Goal: Task Accomplishment & Management: Use online tool/utility

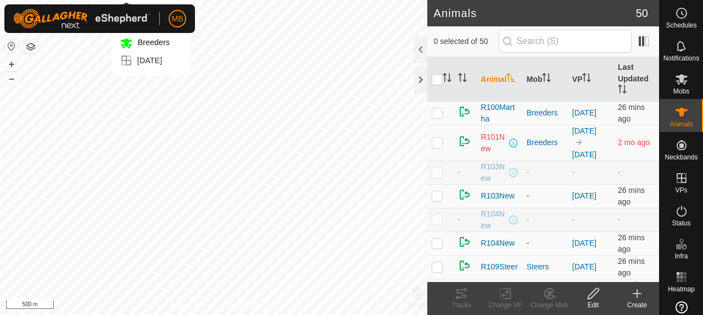
checkbox input "true"
click at [467, 292] on icon at bounding box center [461, 293] width 13 height 13
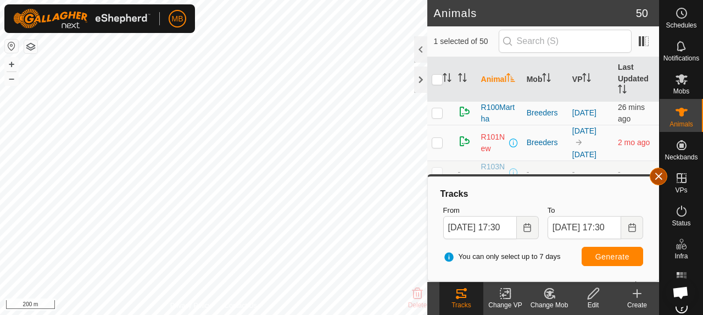
click at [663, 178] on button "button" at bounding box center [659, 177] width 18 height 18
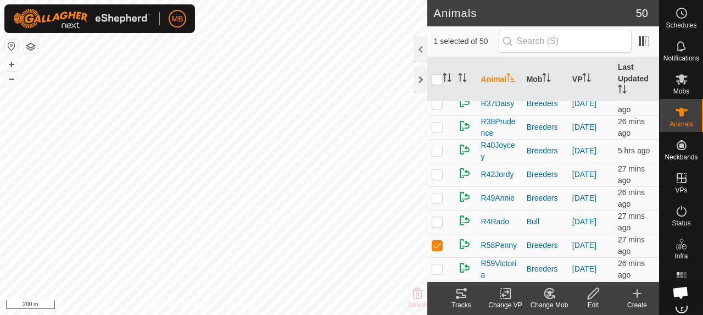
scroll to position [440, 0]
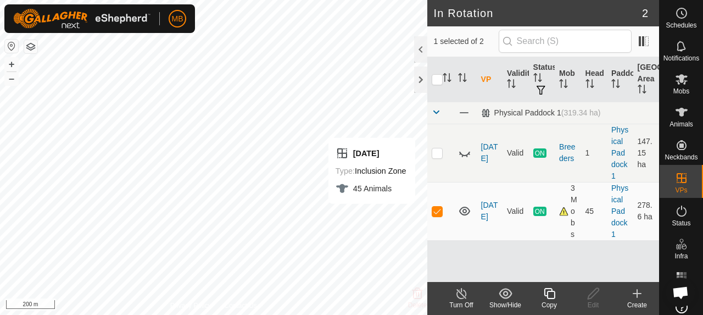
click at [546, 296] on icon at bounding box center [550, 293] width 14 height 13
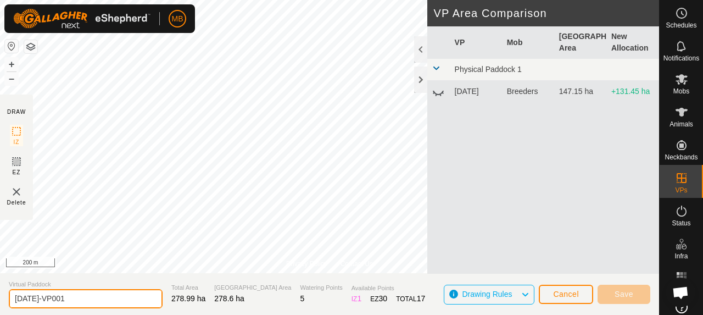
click at [87, 302] on input "[DATE]-VP001" at bounding box center [86, 298] width 154 height 19
type input "2"
click at [47, 298] on input "[DATE] [PERSON_NAME]" at bounding box center [86, 298] width 154 height 19
type input "[DATE] [PERSON_NAME]"
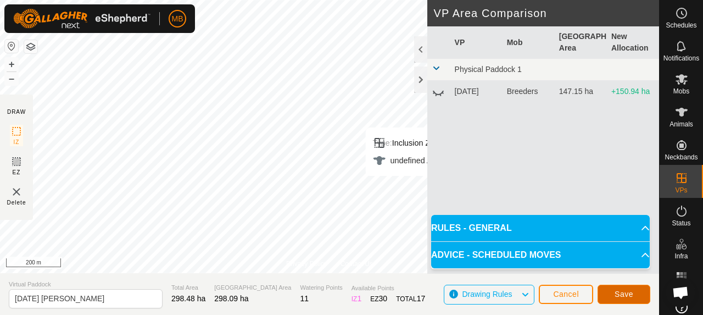
click at [630, 290] on span "Save" at bounding box center [624, 294] width 19 height 9
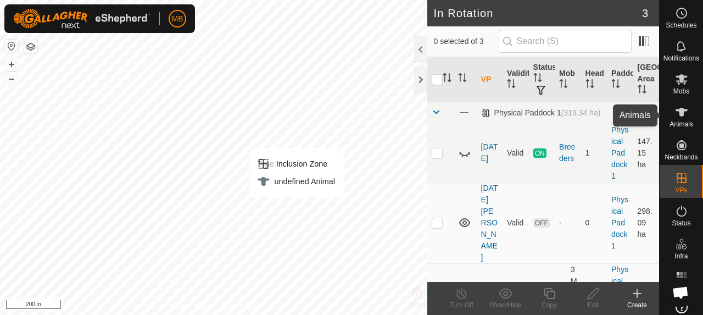
click at [675, 115] on icon at bounding box center [681, 112] width 13 height 13
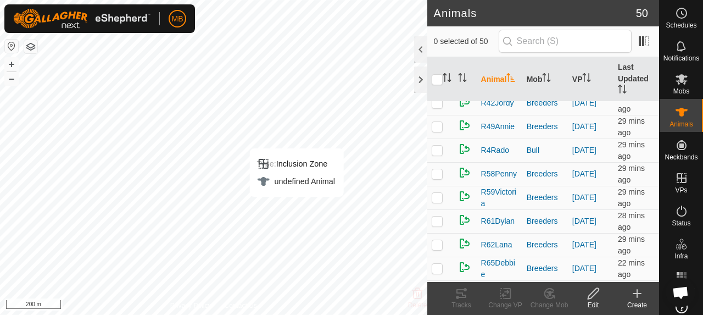
scroll to position [550, 0]
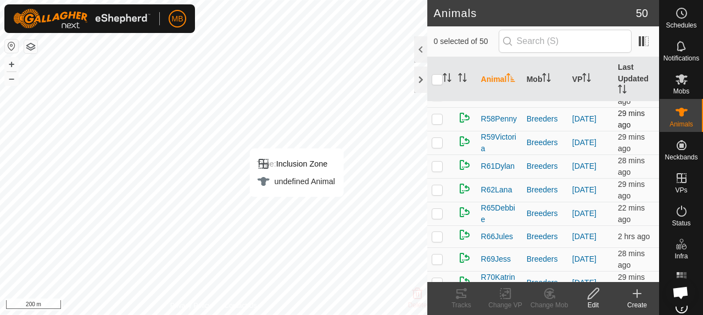
click at [435, 123] on p-checkbox at bounding box center [437, 118] width 11 height 9
checkbox input "true"
click at [499, 296] on icon at bounding box center [506, 293] width 14 height 13
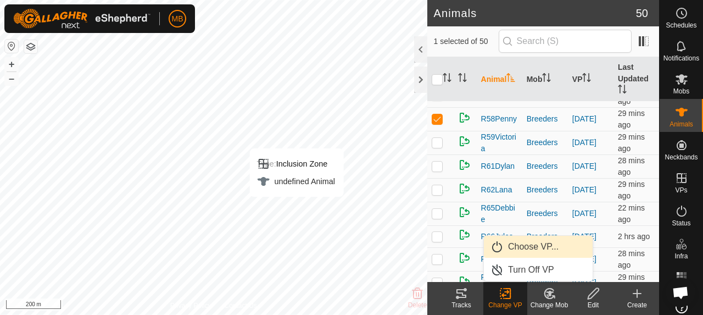
click at [528, 252] on link "Choose VP..." at bounding box center [538, 247] width 109 height 22
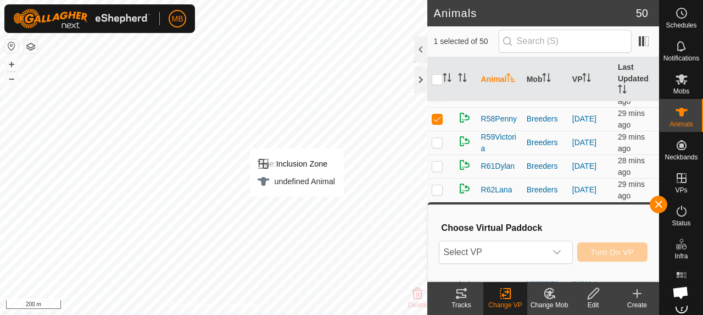
click at [528, 252] on span "Select VP" at bounding box center [493, 252] width 107 height 22
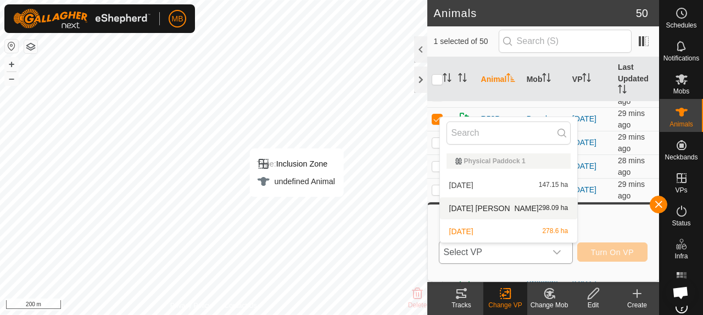
click at [518, 207] on li "[DATE] [PERSON_NAME] 298.09 ha" at bounding box center [509, 208] width 138 height 22
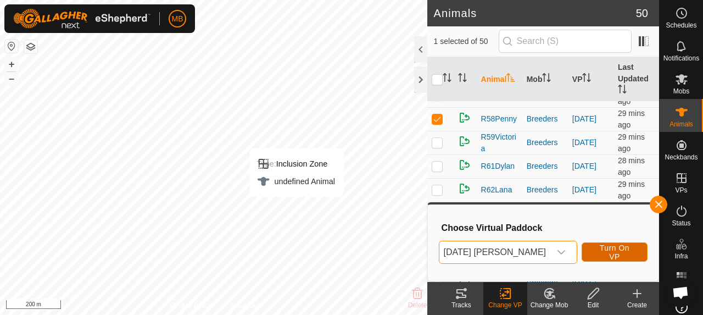
click at [600, 255] on span "Turn On VP" at bounding box center [615, 252] width 38 height 18
